Goal: Task Accomplishment & Management: Use online tool/utility

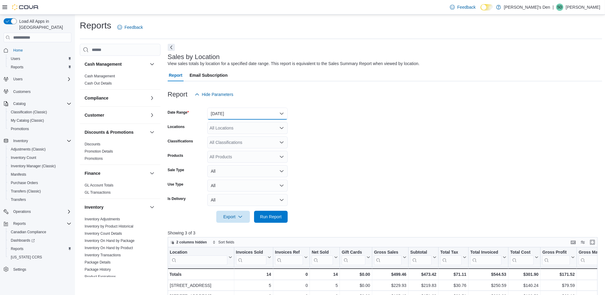
click at [232, 114] on button "Today" at bounding box center [247, 114] width 80 height 12
click at [237, 111] on button "Today" at bounding box center [247, 114] width 80 height 12
click at [236, 115] on button "Today" at bounding box center [247, 114] width 80 height 12
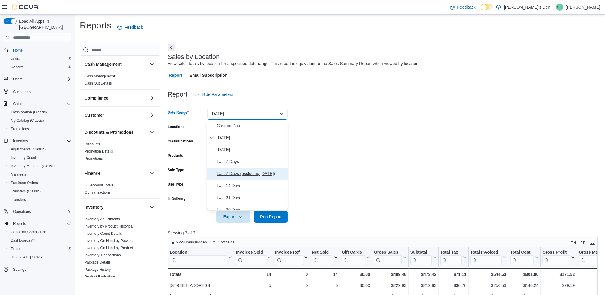
click at [244, 173] on span "Last 7 Days (excluding [DATE])" at bounding box center [251, 173] width 68 height 7
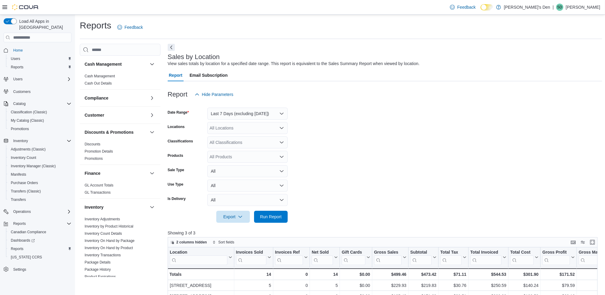
click at [331, 168] on form "Date Range Last 7 Days (excluding today) Locations All Locations Classification…" at bounding box center [385, 162] width 434 height 122
click at [241, 128] on div "All Locations" at bounding box center [247, 128] width 80 height 12
click at [233, 165] on span "740A Fraser Ave" at bounding box center [240, 164] width 41 height 6
click at [339, 166] on form "Date Range Last 7 Days (excluding today) Locations 740A Fraser Ave Combo box. S…" at bounding box center [385, 162] width 434 height 122
click at [260, 146] on div "All Classifications" at bounding box center [247, 143] width 80 height 12
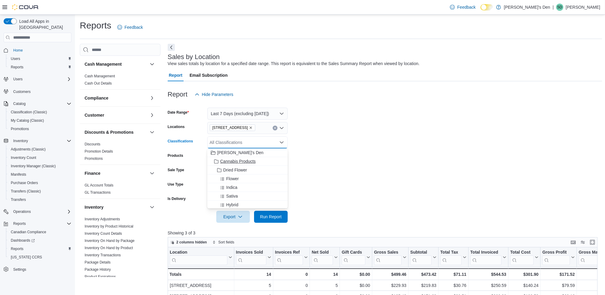
click at [243, 163] on span "Cannabis Products" at bounding box center [237, 161] width 35 height 6
drag, startPoint x: 345, startPoint y: 176, endPoint x: 282, endPoint y: 253, distance: 99.8
click at [345, 176] on form "Date Range Last 7 Days (excluding today) Locations 740A Fraser Ave Classificati…" at bounding box center [385, 162] width 434 height 122
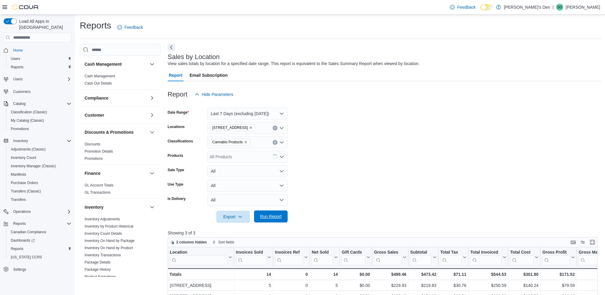
click at [268, 217] on span "Run Report" at bounding box center [271, 217] width 22 height 6
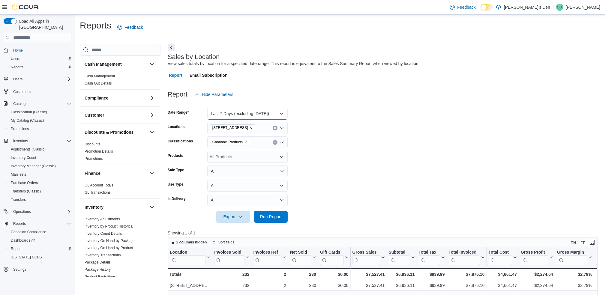
click at [263, 118] on button "Last 7 Days (excluding [DATE])" at bounding box center [247, 114] width 80 height 12
click at [223, 176] on span "Last 7 Days (excluding [DATE])" at bounding box center [251, 173] width 68 height 7
click at [377, 123] on form "Date Range Last 7 Days (excluding today) Locations 740A Fraser Ave Classificati…" at bounding box center [385, 162] width 434 height 122
click at [264, 113] on button "Last 7 Days (excluding [DATE])" at bounding box center [247, 114] width 80 height 12
click at [232, 174] on span "Last 7 Days (excluding [DATE])" at bounding box center [251, 173] width 68 height 7
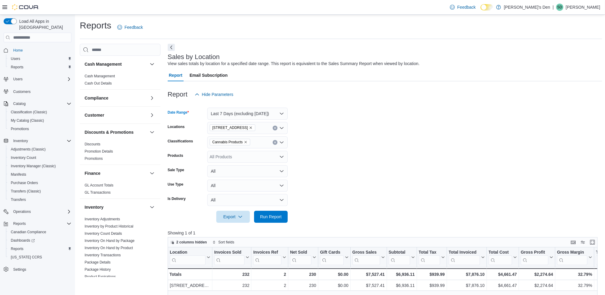
click at [378, 136] on form "Date Range Last 7 Days (excluding today) Locations 740A Fraser Ave Classificati…" at bounding box center [385, 162] width 434 height 122
click at [332, 183] on form "Date Range Last 7 Days (excluding today) Locations 740A Fraser Ave Classificati…" at bounding box center [385, 162] width 434 height 122
drag, startPoint x: 270, startPoint y: 221, endPoint x: 351, endPoint y: 140, distance: 115.2
click at [270, 221] on span "Run Report" at bounding box center [271, 217] width 26 height 12
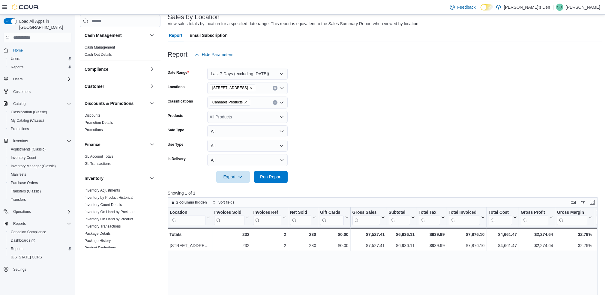
drag, startPoint x: 404, startPoint y: 110, endPoint x: 299, endPoint y: 139, distance: 109.2
click at [403, 110] on form "Date Range Last 7 Days (excluding today) Locations 740A Fraser Ave Classificati…" at bounding box center [385, 122] width 434 height 122
click at [264, 172] on span "Run Report" at bounding box center [271, 177] width 26 height 12
drag, startPoint x: 374, startPoint y: 87, endPoint x: 191, endPoint y: 74, distance: 184.0
click at [372, 87] on form "Date Range Last 7 Days (excluding today) Locations 740A Fraser Ave Classificati…" at bounding box center [385, 122] width 434 height 122
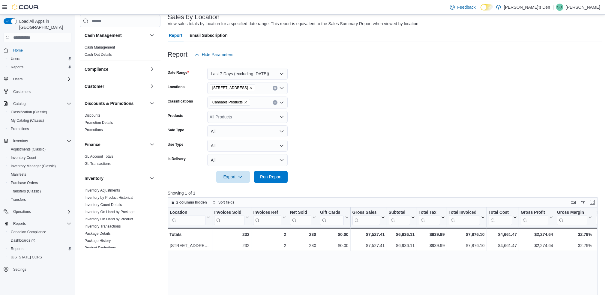
click at [351, 105] on form "Date Range Last 7 Days (excluding today) Locations 740A Fraser Ave Classificati…" at bounding box center [385, 122] width 434 height 122
click at [249, 88] on icon "Remove 740A Fraser Ave from selection in this group" at bounding box center [251, 88] width 4 height 4
click at [308, 96] on form "Date Range Last 7 Days (excluding today) Locations All Locations Classification…" at bounding box center [385, 122] width 434 height 122
click at [250, 88] on div "All Locations" at bounding box center [247, 88] width 80 height 12
click at [227, 116] on span "[STREET_ADDRESS]" at bounding box center [240, 116] width 41 height 6
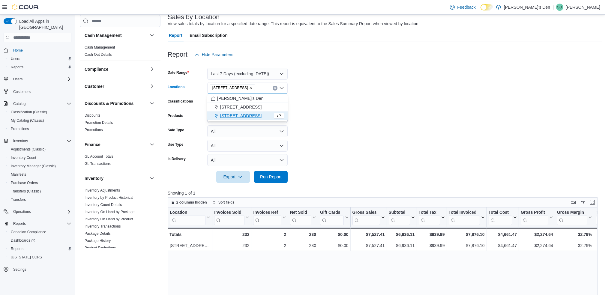
click at [298, 129] on form "Date Range Last 7 Days (excluding today) Locations 68 Broadway Avenue North Com…" at bounding box center [385, 122] width 434 height 122
click at [264, 177] on span "Run Report" at bounding box center [271, 177] width 22 height 6
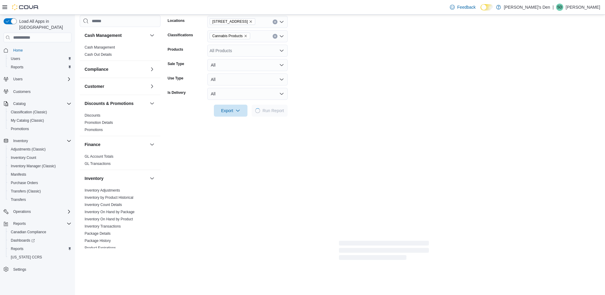
scroll to position [120, 0]
